Goal: Information Seeking & Learning: Learn about a topic

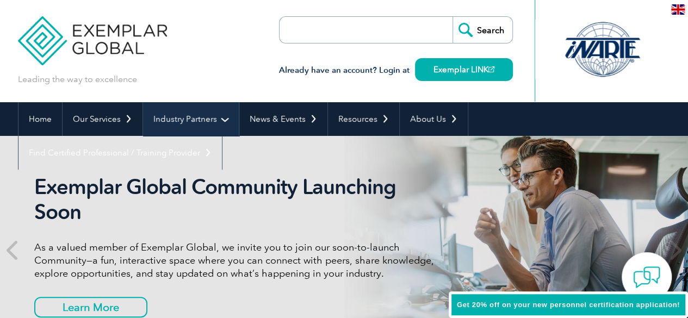
scroll to position [109, 0]
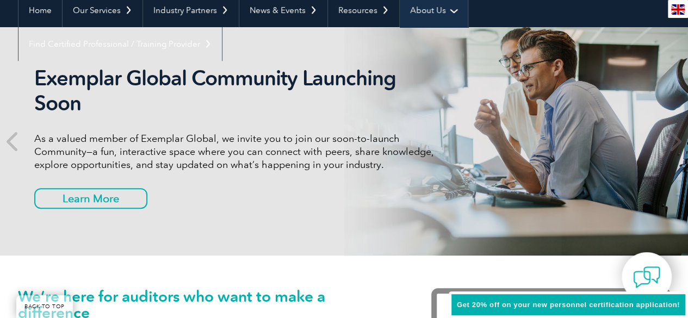
click at [425, 9] on link "About Us" at bounding box center [434, 10] width 68 height 34
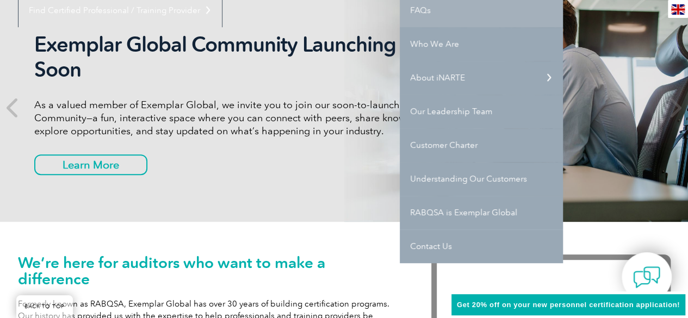
scroll to position [163, 0]
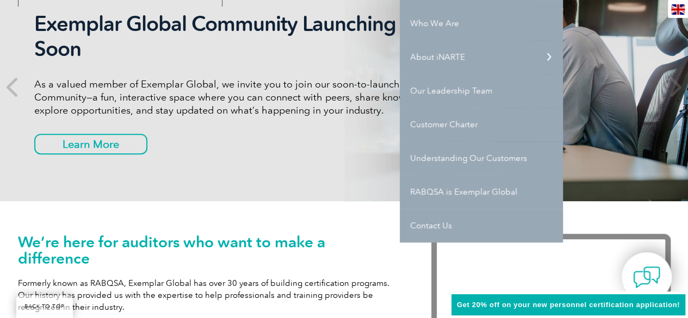
click at [294, 157] on div "Exemplar Global Community Launching Soon As a valued member of Exemplar Global,…" at bounding box center [238, 86] width 408 height 151
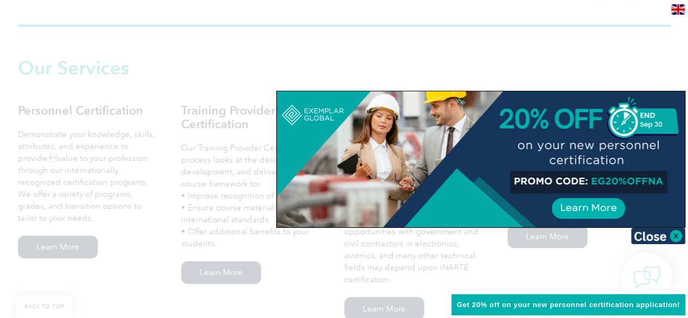
scroll to position [816, 0]
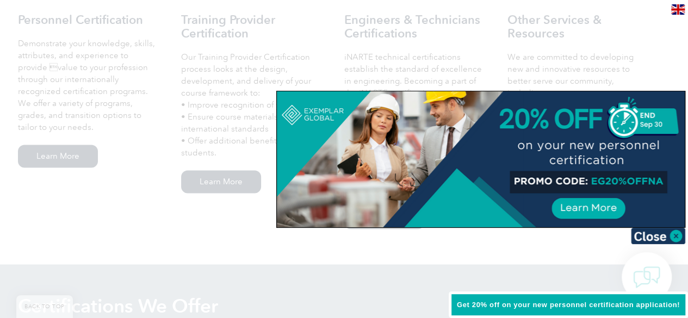
click at [175, 258] on div at bounding box center [344, 159] width 688 height 318
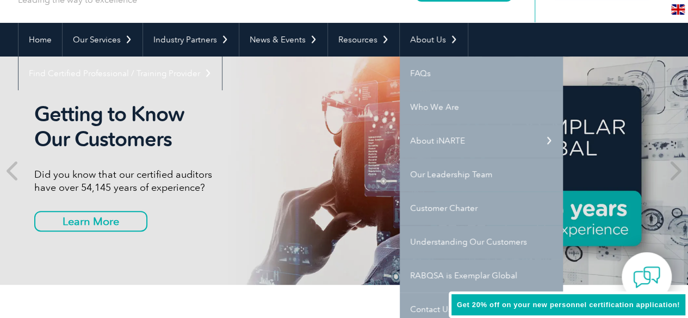
scroll to position [0, 0]
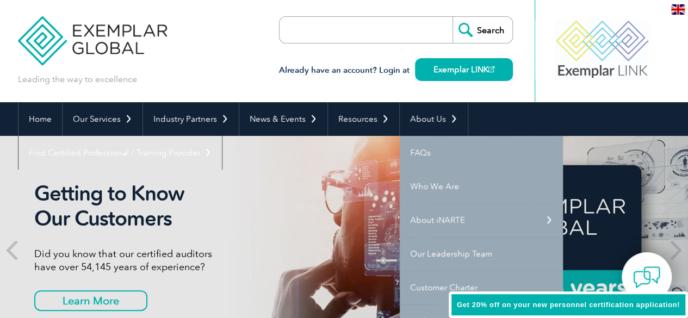
click at [288, 181] on div "Getting to Know Our Customers Did you know that our certified auditors have ove…" at bounding box center [344, 250] width 652 height 228
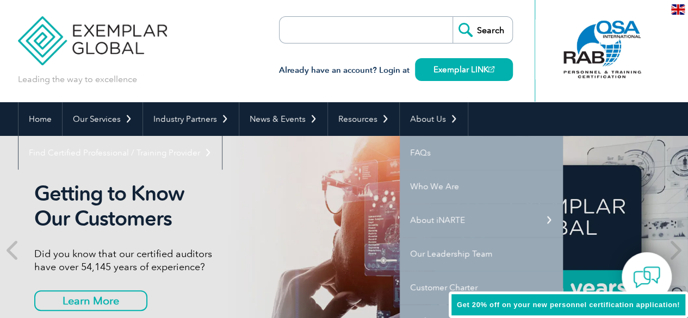
click at [358, 178] on div "Getting to Know Our Customers Did you know that our certified auditors have ove…" at bounding box center [344, 250] width 652 height 228
click at [353, 118] on link "Resources" at bounding box center [363, 119] width 71 height 34
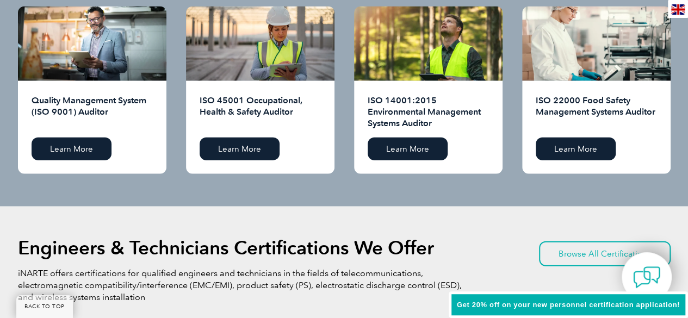
scroll to position [1196, 0]
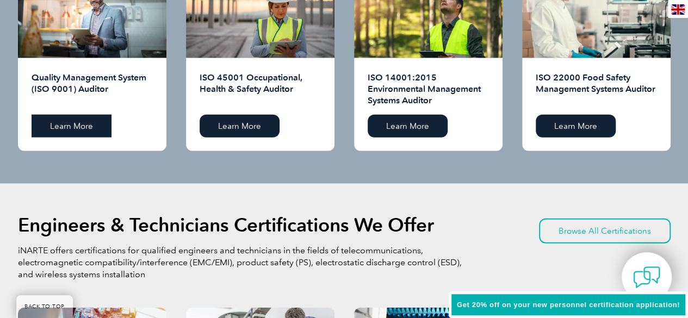
click at [64, 130] on link "Learn More" at bounding box center [72, 126] width 80 height 23
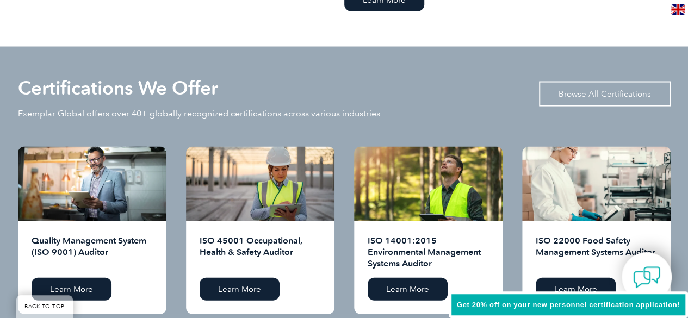
click at [587, 94] on link "Browse All Certifications" at bounding box center [605, 94] width 132 height 25
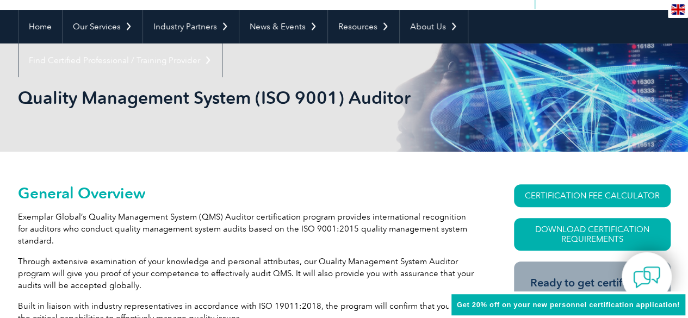
scroll to position [109, 0]
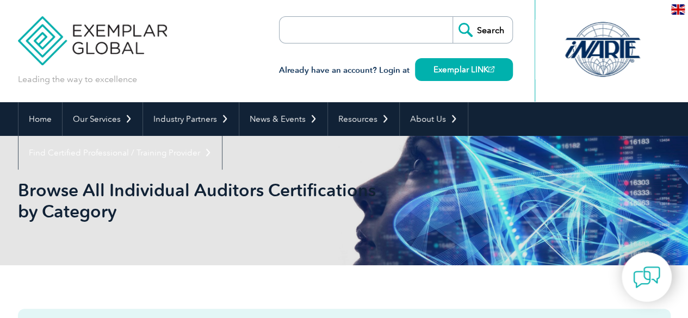
click at [346, 34] on input "search" at bounding box center [342, 30] width 114 height 26
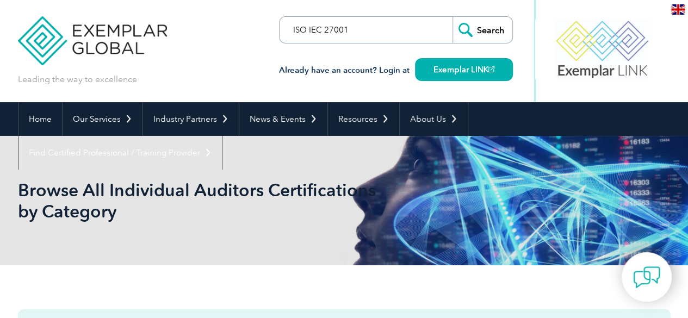
type input "ISO IEC 27001"
click at [452, 17] on input "Search" at bounding box center [482, 30] width 60 height 26
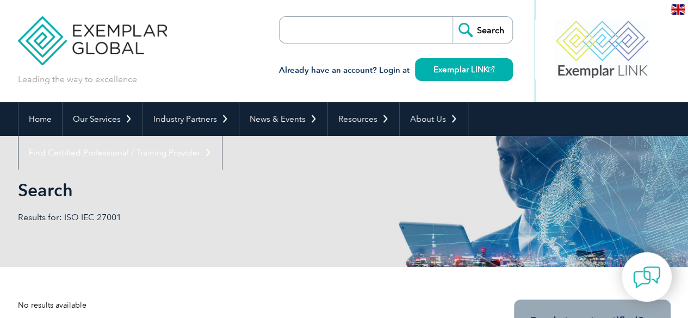
click at [394, 31] on input "search" at bounding box center [342, 30] width 114 height 26
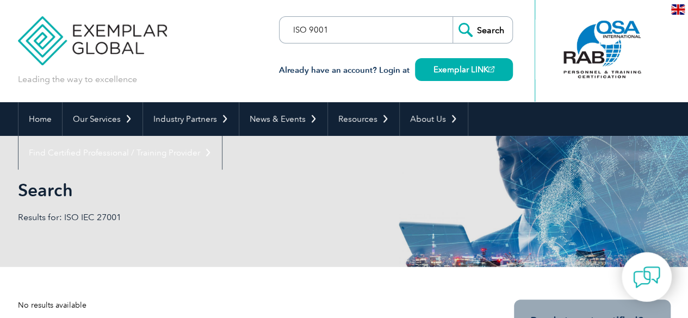
type input "ISO 9001"
click at [452, 17] on input "Search" at bounding box center [482, 30] width 60 height 26
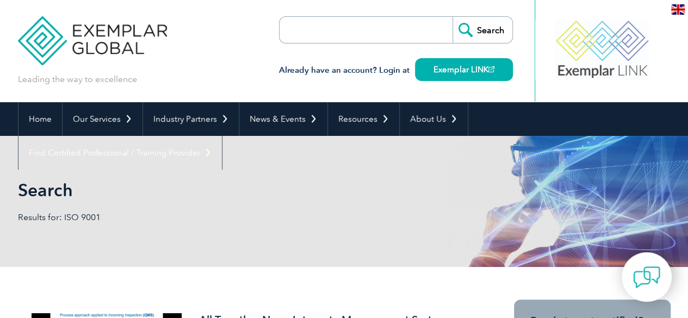
click at [314, 39] on input "search" at bounding box center [342, 30] width 114 height 26
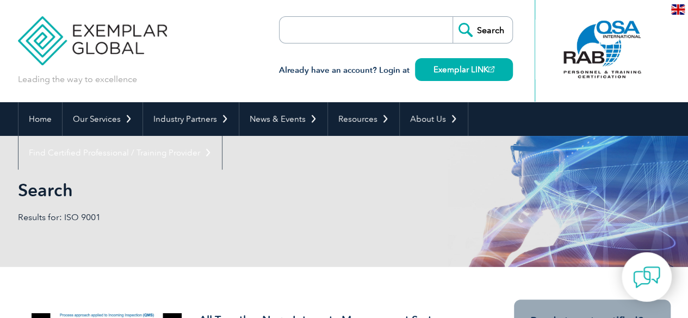
type input "ISO IEC 27001"
click at [452, 17] on input "Search" at bounding box center [482, 30] width 60 height 26
